Goal: Transaction & Acquisition: Purchase product/service

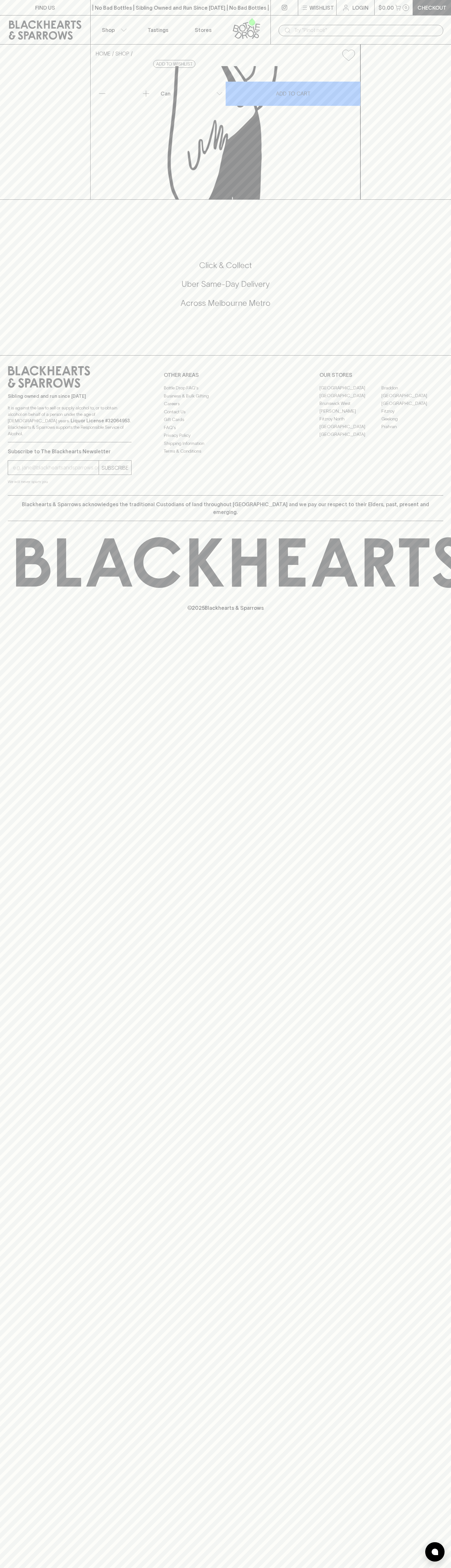
click at [270, 18] on link at bounding box center [248, 30] width 45 height 29
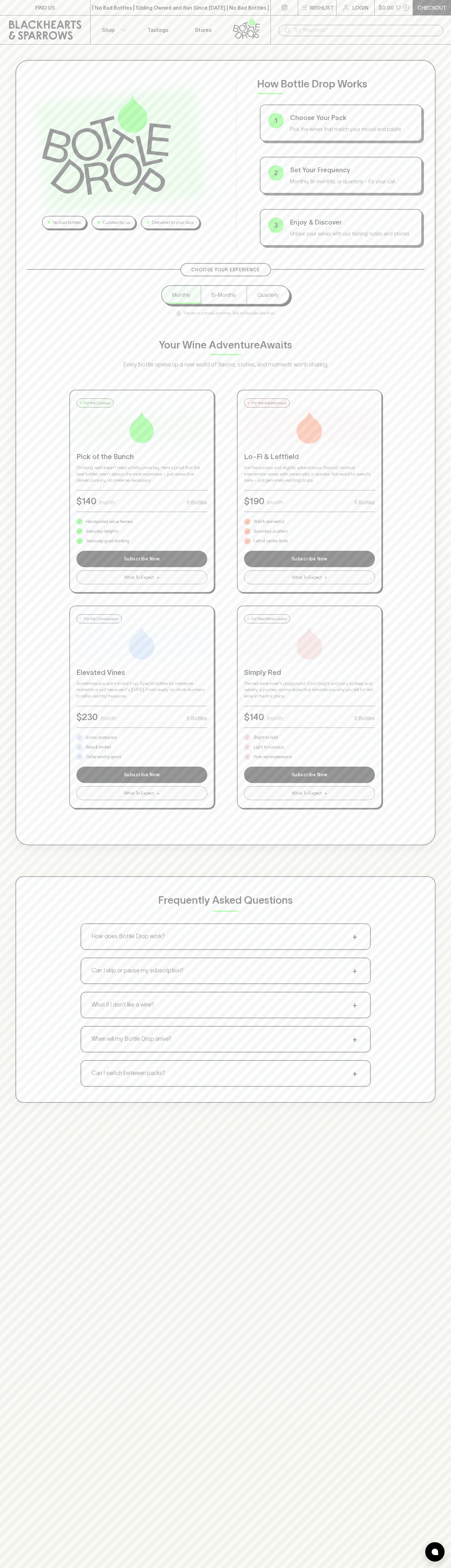
click at [287, 1567] on html "FIND US | No Bad Bottles | Sibling Owned and Run Since 2006 | No Bad Bottles | …" at bounding box center [226, 1013] width 451 height 2027
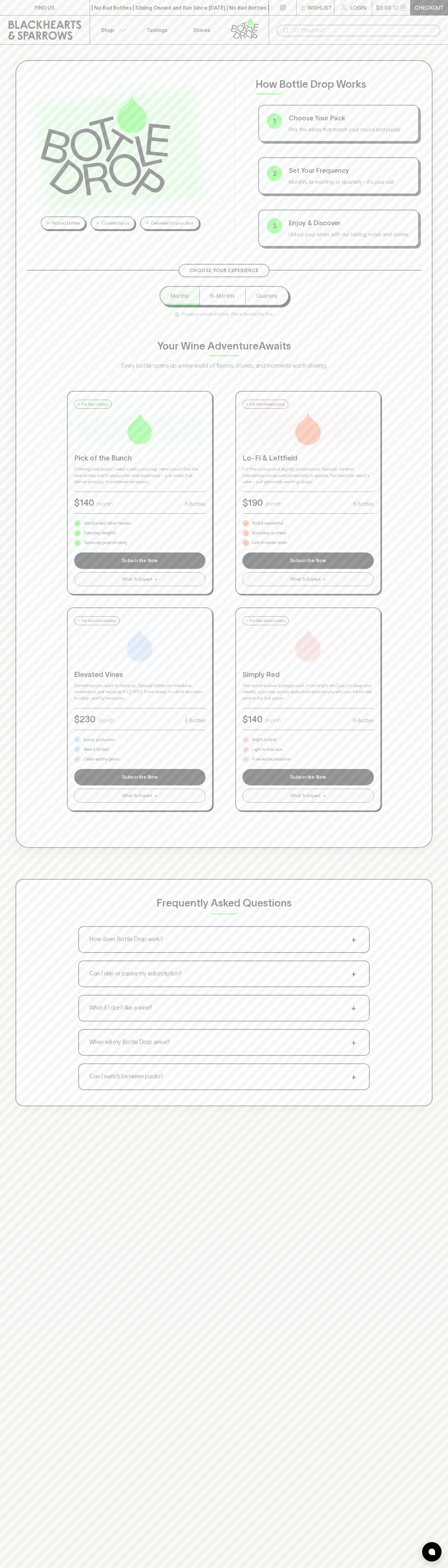
click at [27, 1044] on div "Frequently Asked Questions How does Bottle Drop work? + Choose your pack, set y…" at bounding box center [224, 992] width 417 height 227
click at [271, 759] on p "Pure red expressions" at bounding box center [271, 759] width 38 height 7
